Goal: Task Accomplishment & Management: Manage account settings

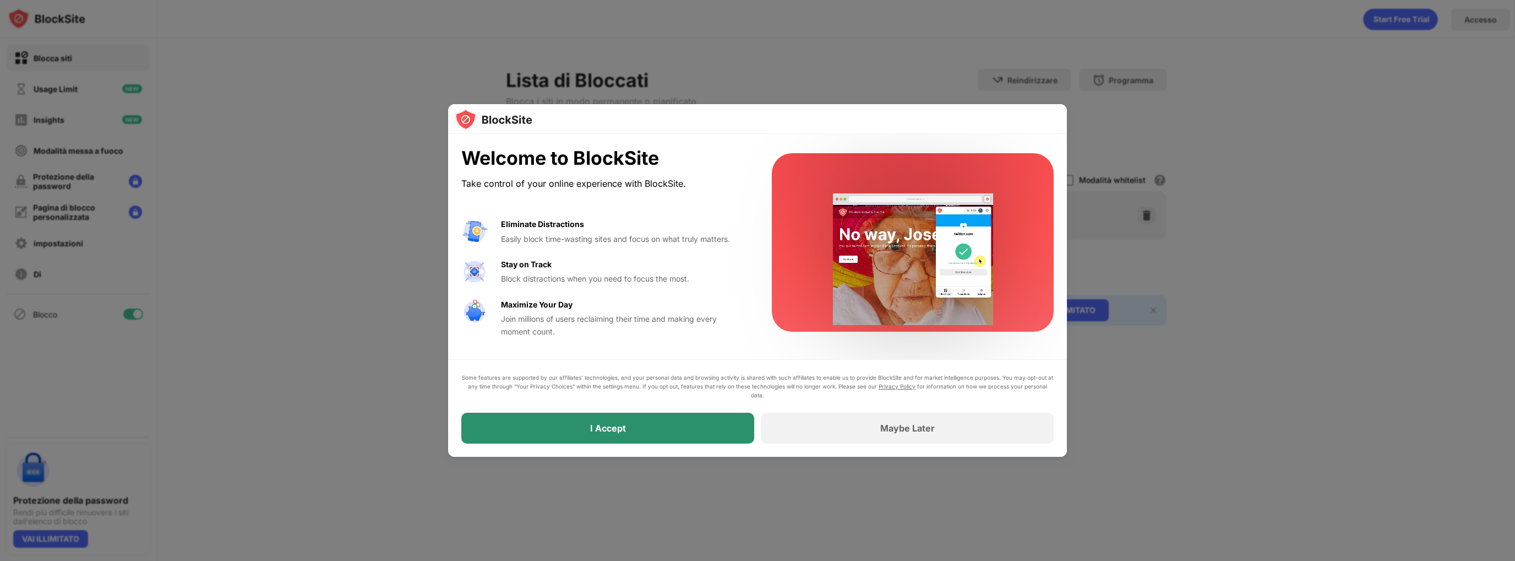
click at [687, 427] on div "I Accept" at bounding box center [607, 427] width 293 height 31
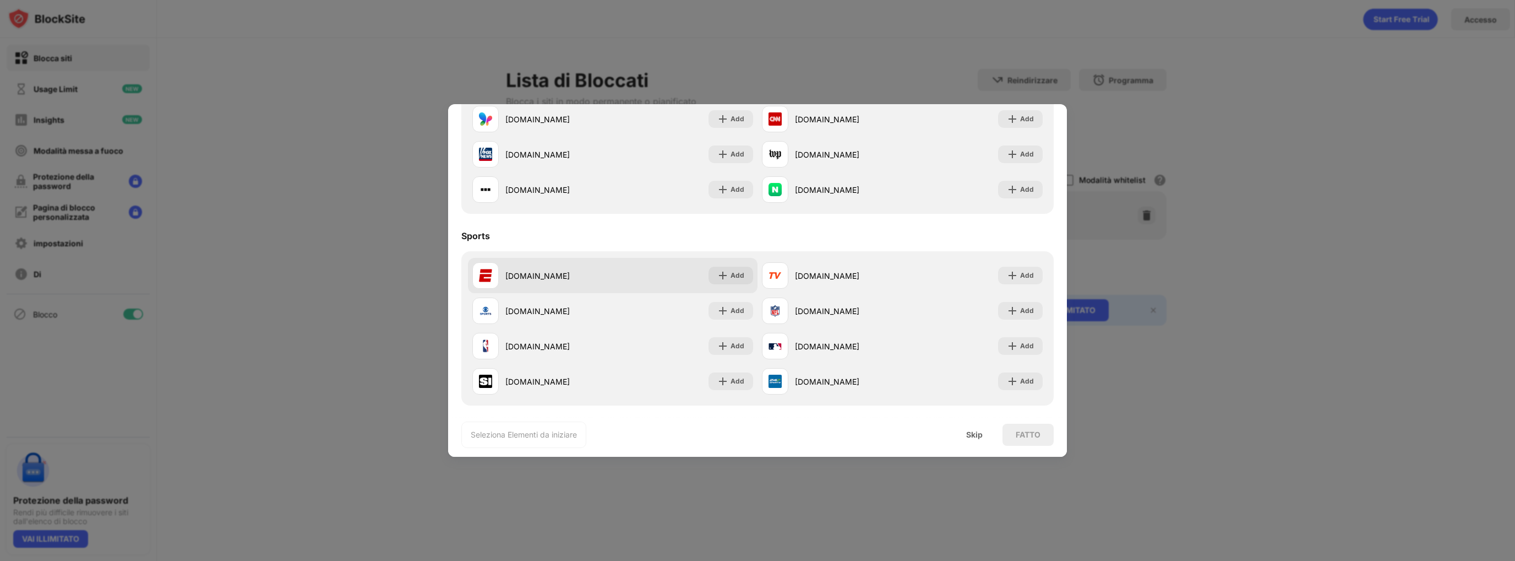
scroll to position [771, 0]
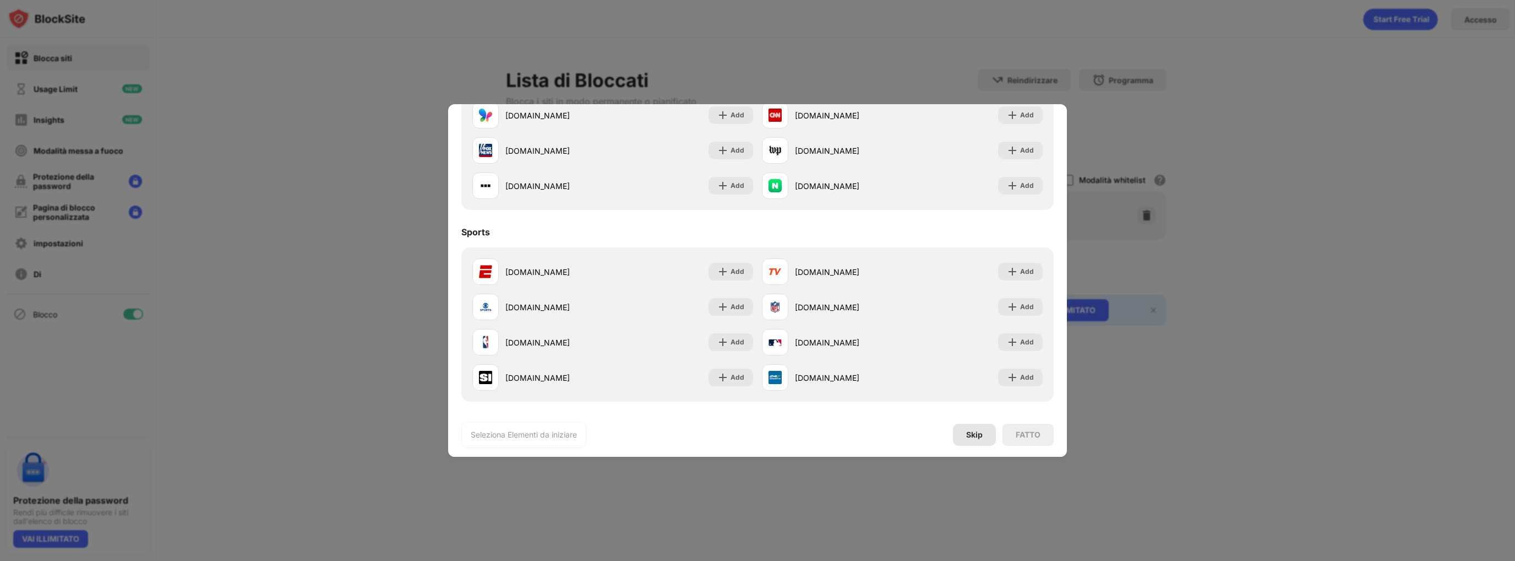
click at [975, 439] on div "Skip" at bounding box center [974, 434] width 43 height 22
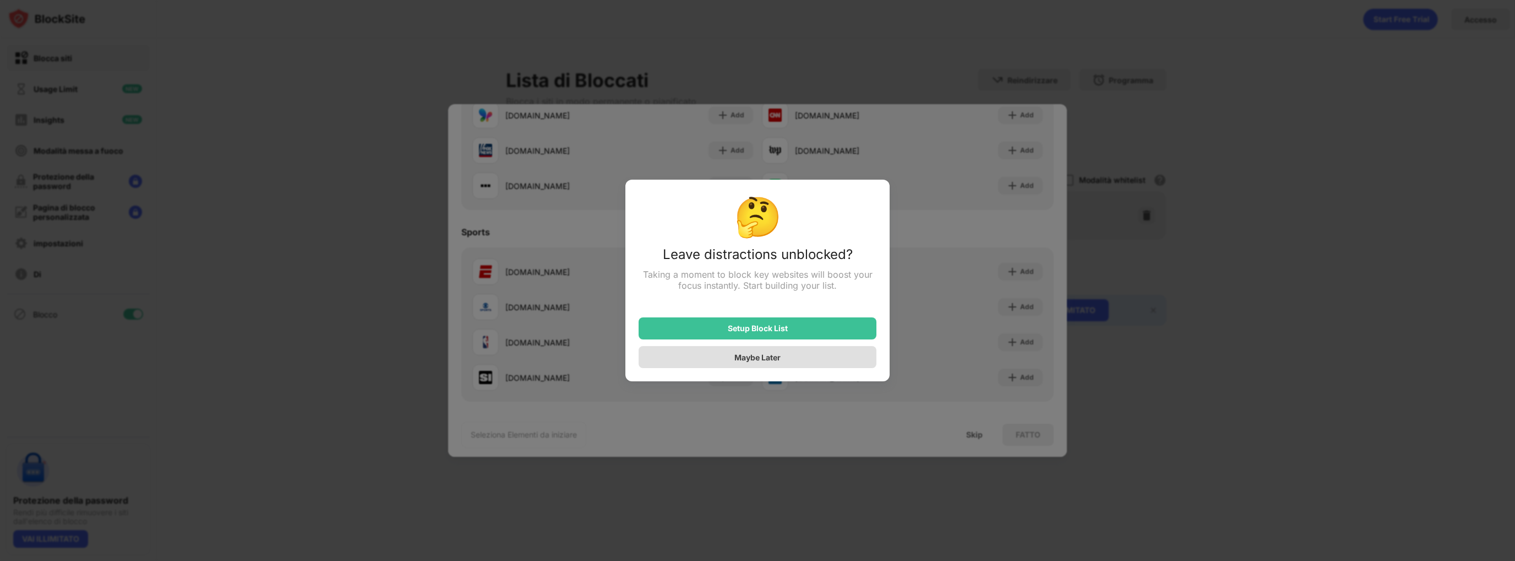
click at [767, 359] on div "Maybe Later" at bounding box center [758, 356] width 46 height 9
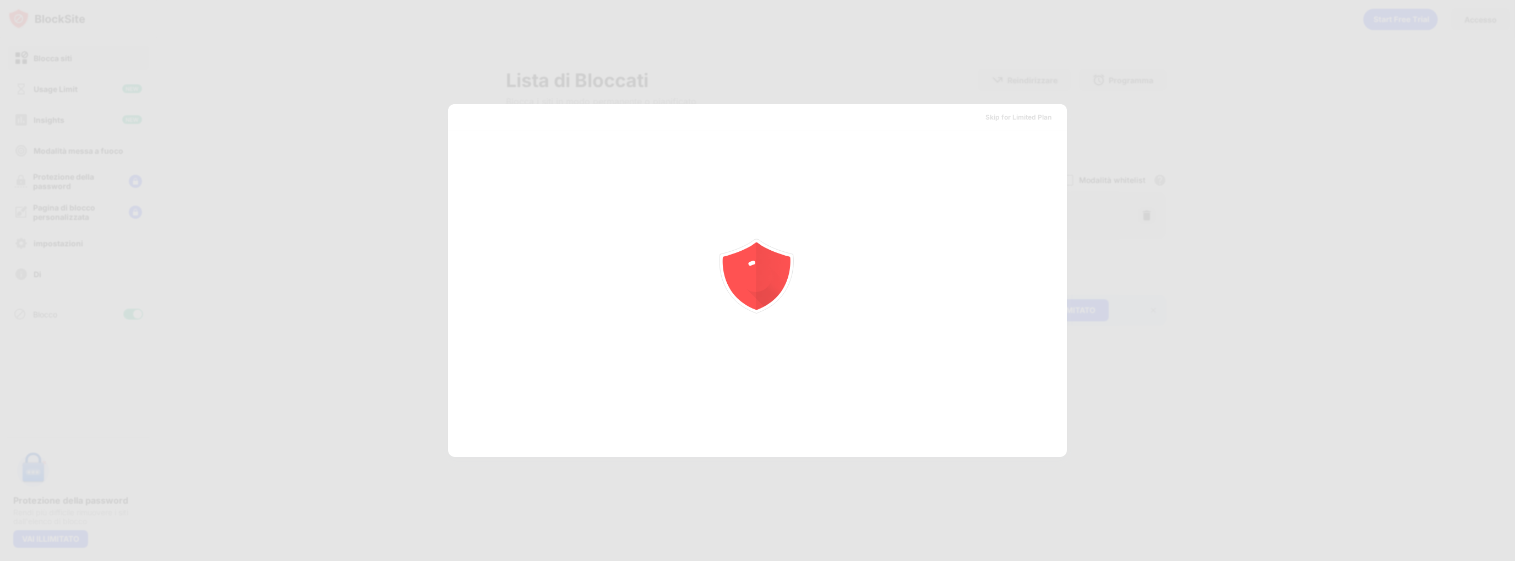
scroll to position [0, 0]
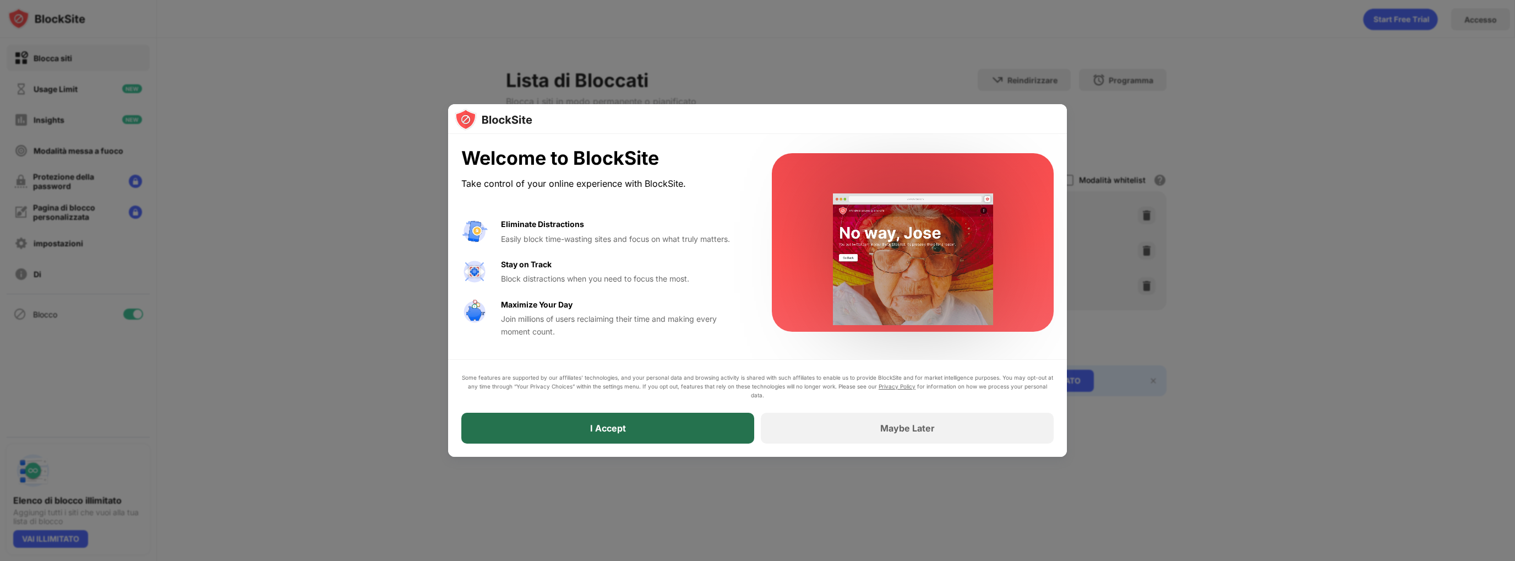
click at [708, 431] on div "I Accept" at bounding box center [607, 427] width 293 height 31
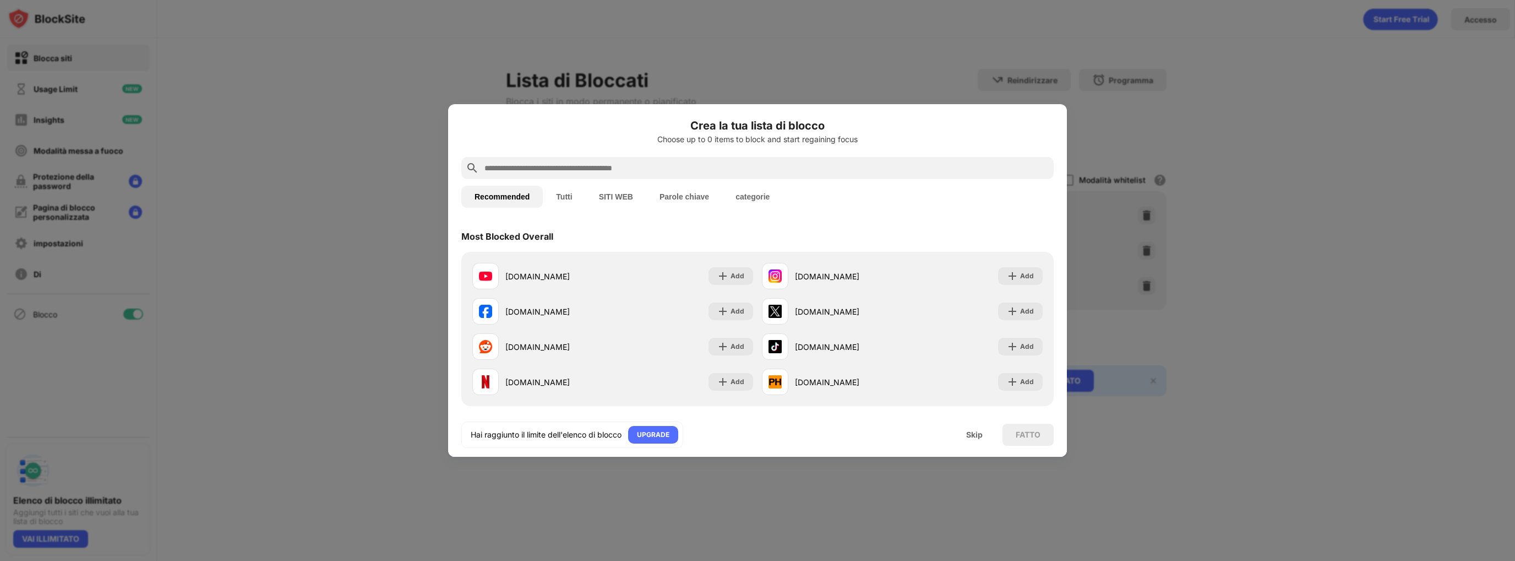
click at [1025, 433] on div "FATTO" at bounding box center [1028, 434] width 25 height 9
click at [974, 434] on div "Skip" at bounding box center [974, 434] width 17 height 9
